Goal: Transaction & Acquisition: Obtain resource

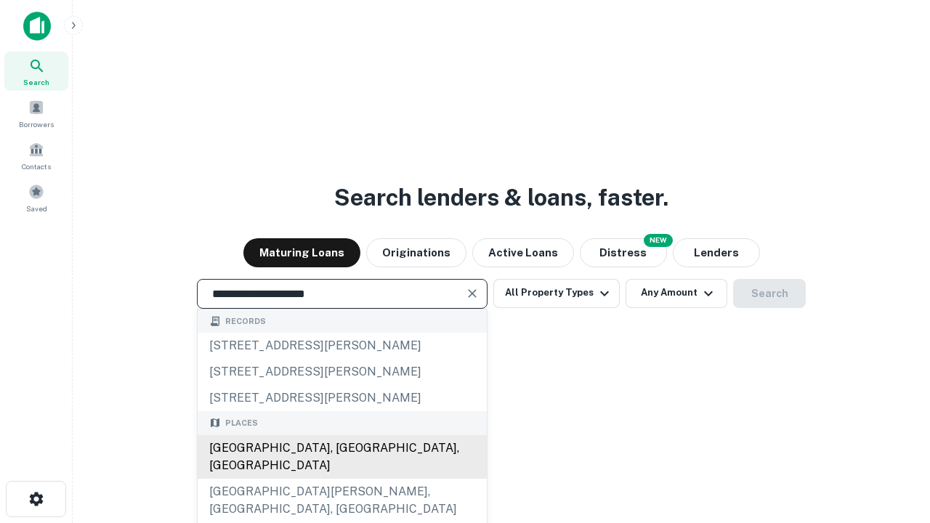
click at [342, 479] on div "Santa Monica, CA, USA" at bounding box center [342, 457] width 289 height 44
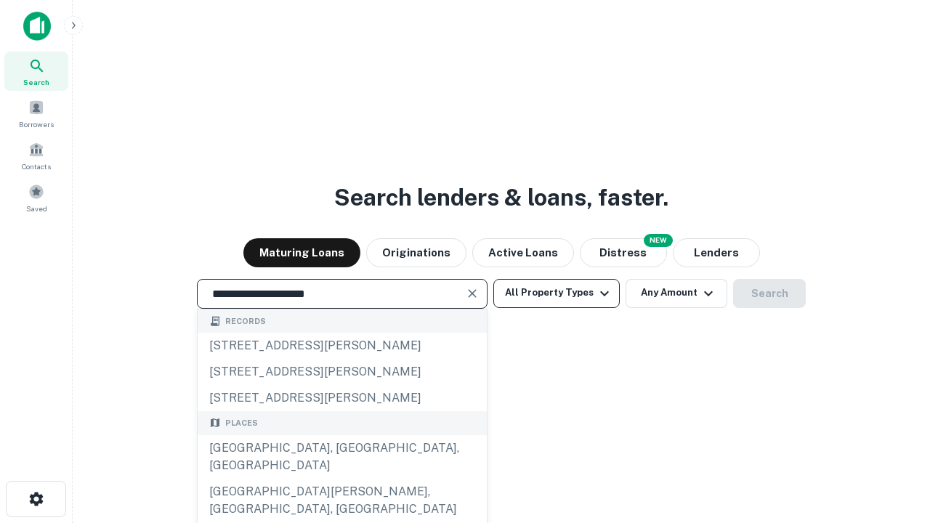
type input "**********"
click at [557, 293] on button "All Property Types" at bounding box center [556, 293] width 126 height 29
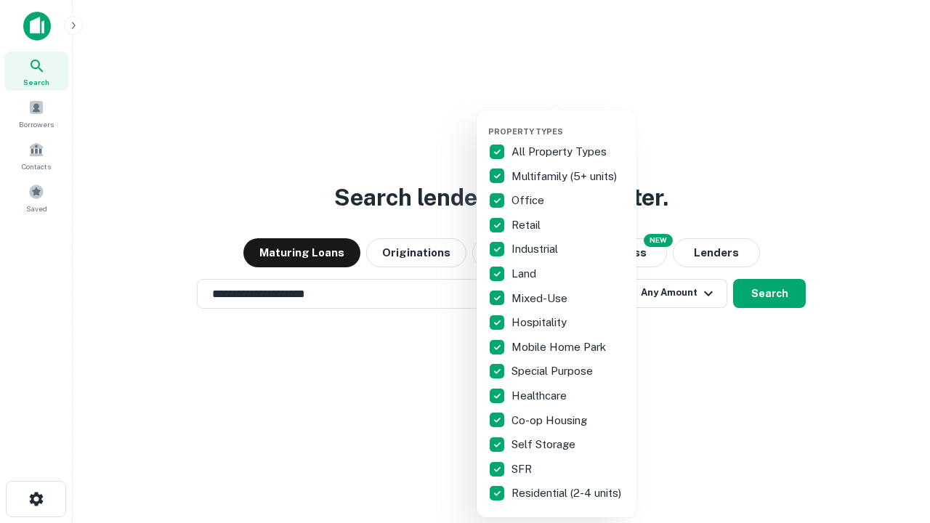
click at [568, 122] on button "button" at bounding box center [568, 122] width 160 height 1
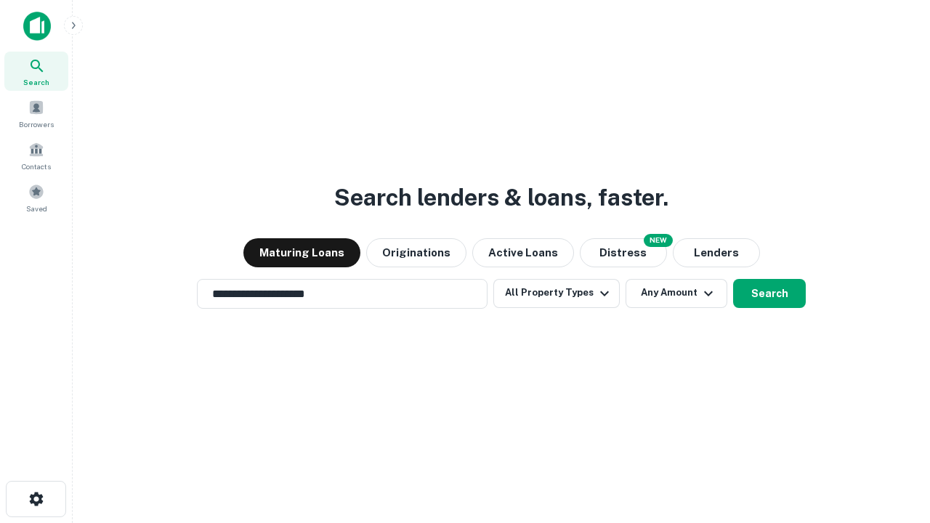
scroll to position [23, 0]
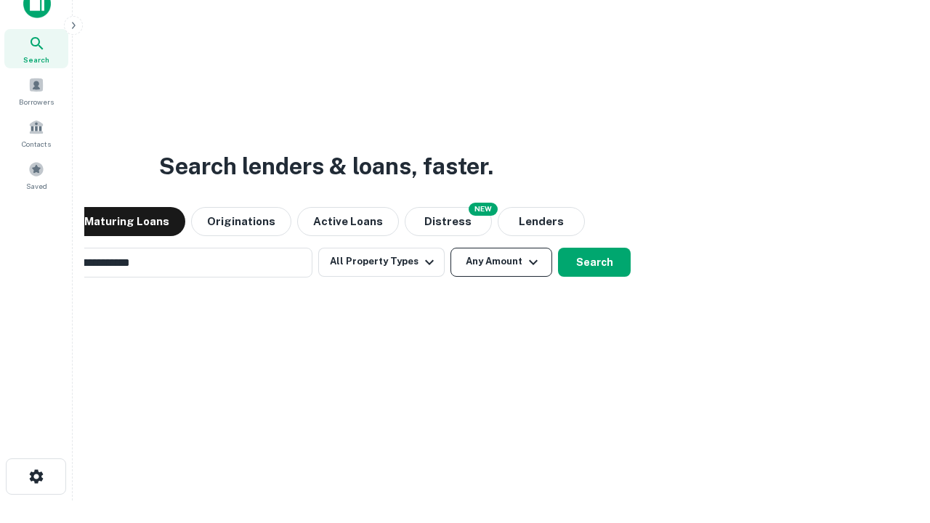
click at [451, 248] on button "Any Amount" at bounding box center [502, 262] width 102 height 29
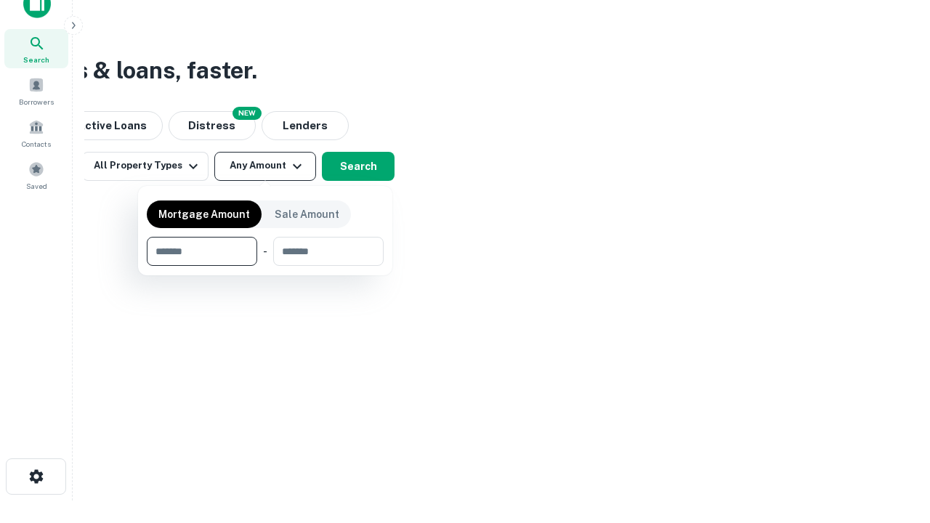
scroll to position [23, 0]
type input "*******"
click at [265, 266] on button "button" at bounding box center [265, 266] width 237 height 1
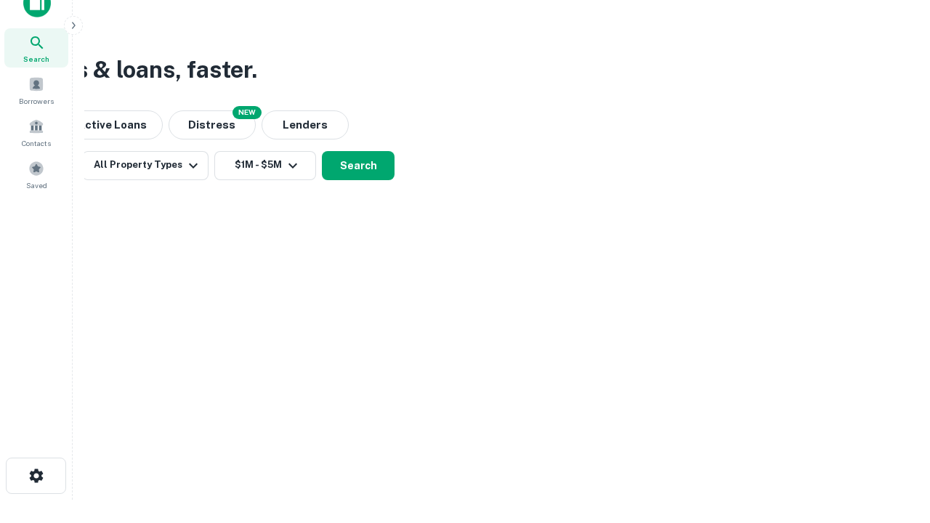
scroll to position [23, 0]
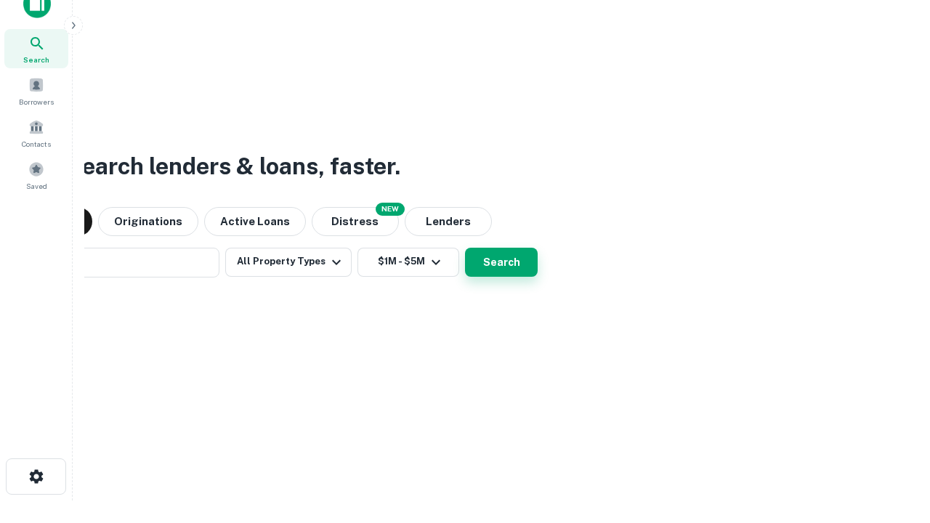
click at [465, 248] on button "Search" at bounding box center [501, 262] width 73 height 29
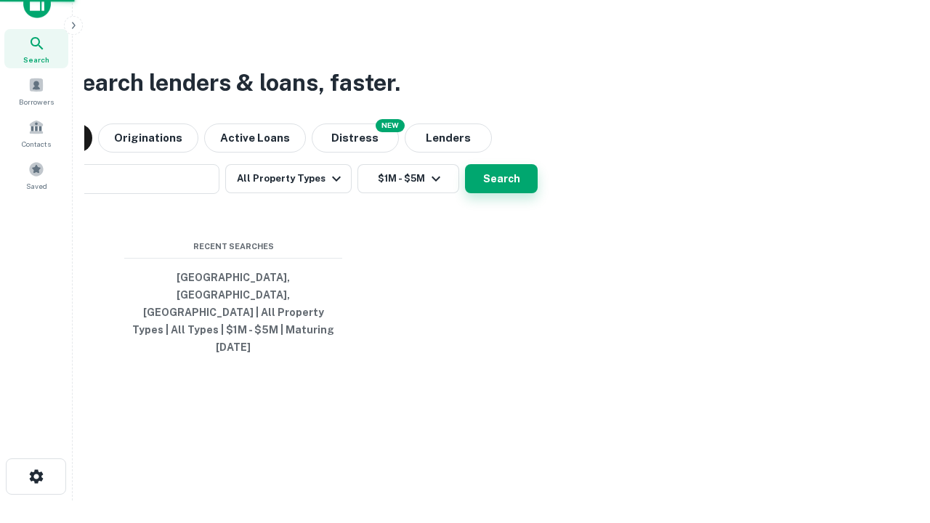
scroll to position [23, 0]
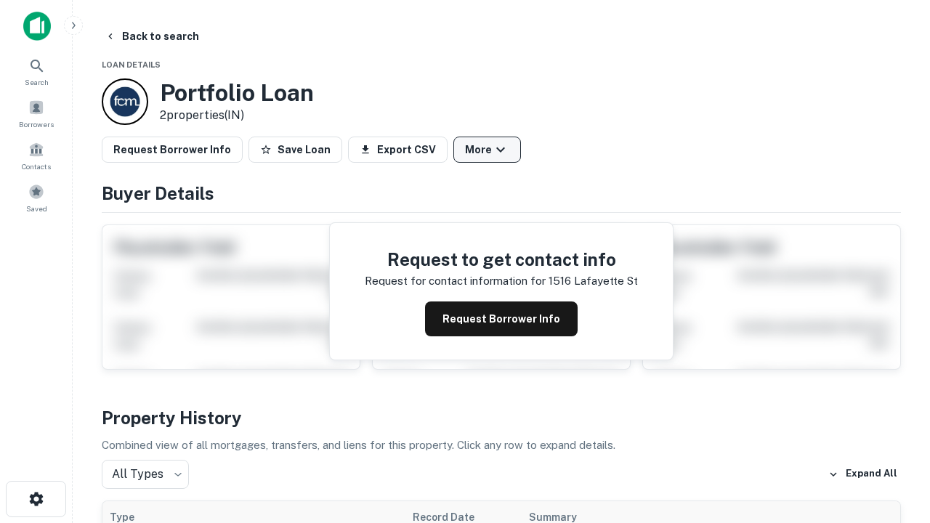
click at [487, 150] on button "More" at bounding box center [487, 150] width 68 height 26
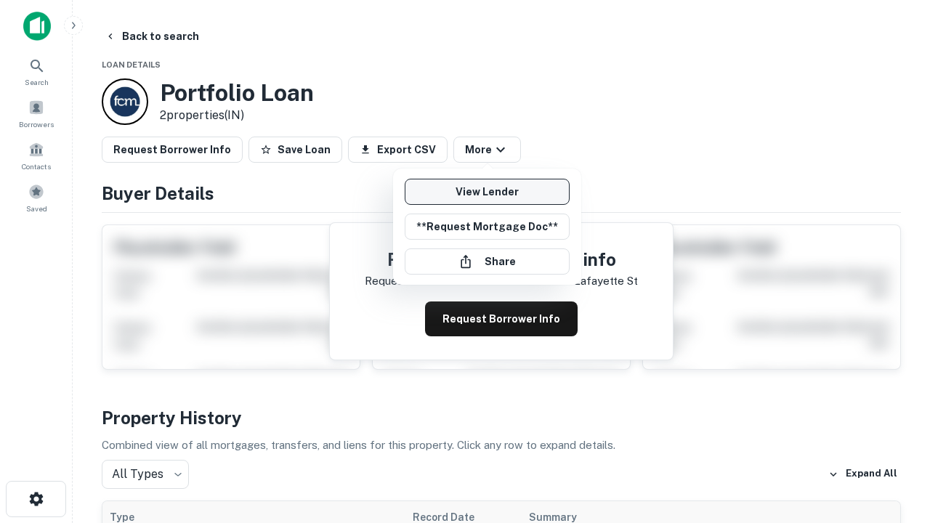
click at [487, 192] on link "View Lender" at bounding box center [487, 192] width 165 height 26
